Goal: Information Seeking & Learning: Learn about a topic

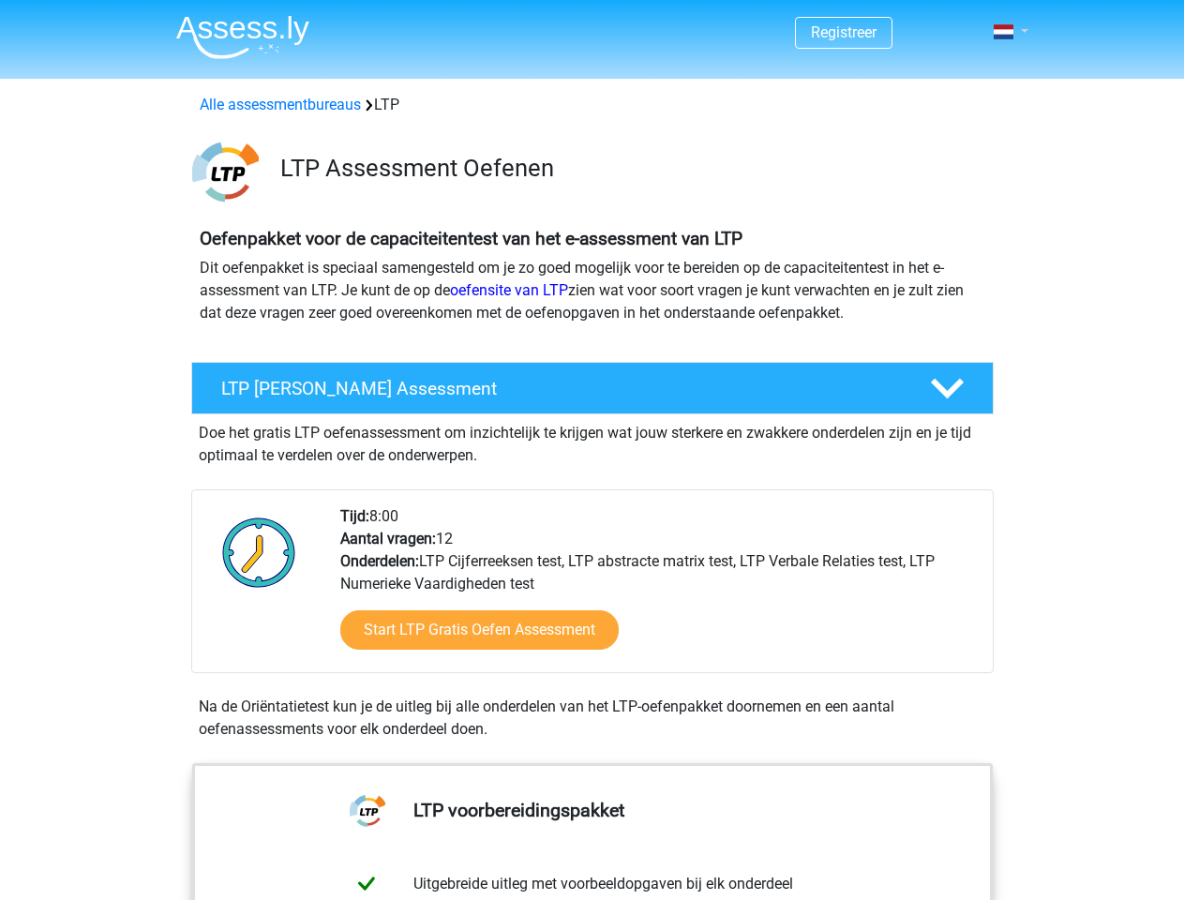
click at [1005, 32] on span at bounding box center [1004, 31] width 20 height 15
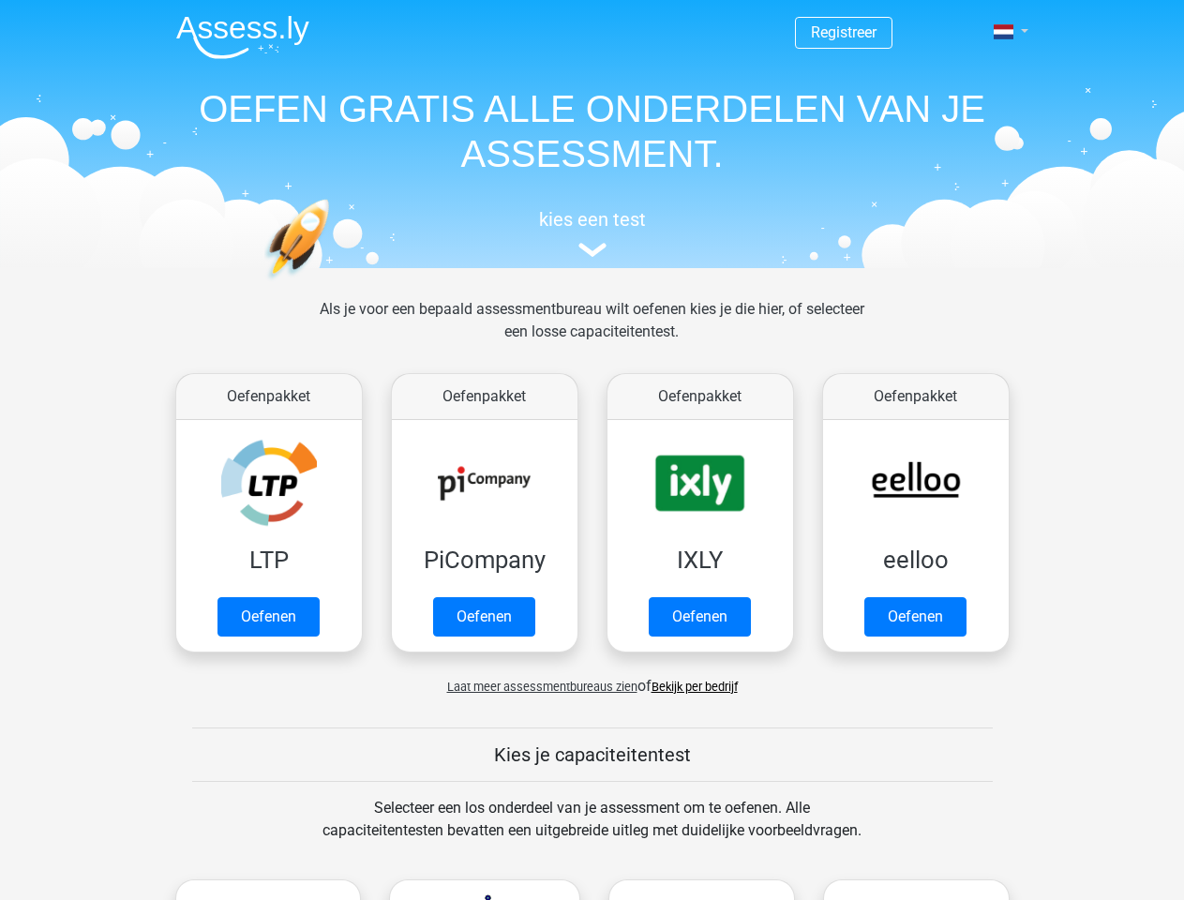
click at [1005, 32] on span at bounding box center [1004, 31] width 20 height 15
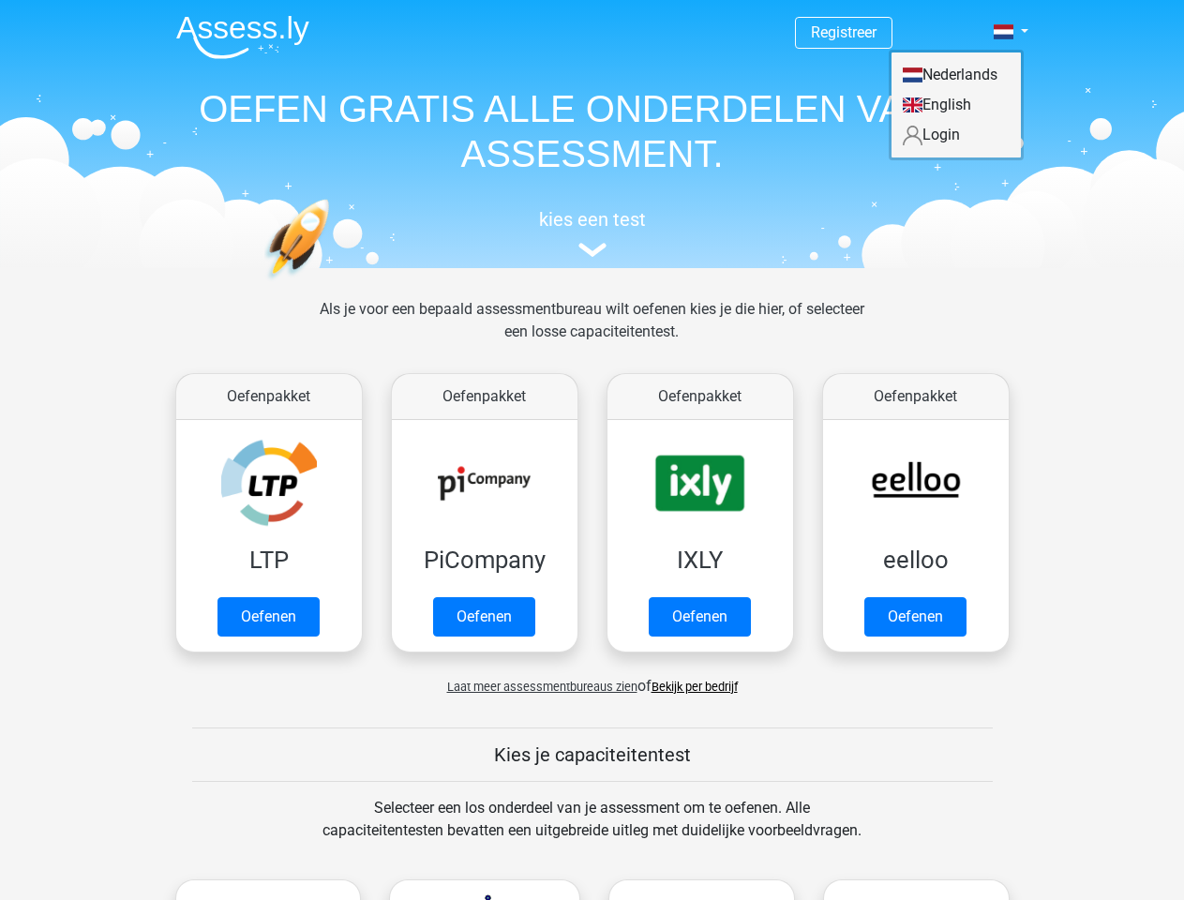
click at [537, 686] on span "Laat meer assessmentbureaus zien" at bounding box center [542, 687] width 190 height 14
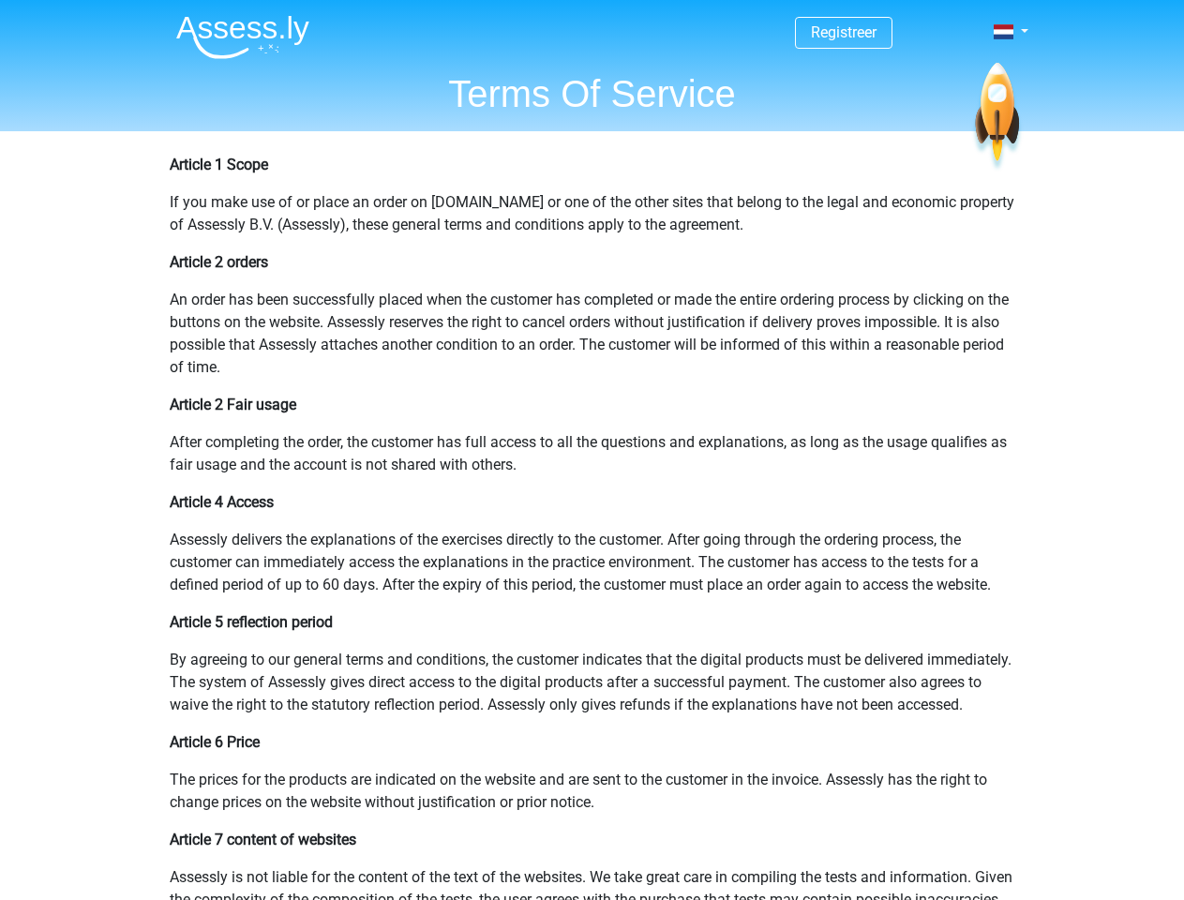
click at [1005, 32] on span at bounding box center [1004, 31] width 20 height 15
